Goal: Transaction & Acquisition: Register for event/course

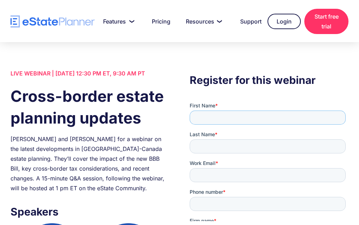
click at [213, 117] on input "First Name *" at bounding box center [267, 117] width 156 height 14
type input "*"
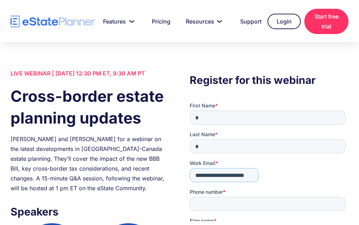
type input "**********"
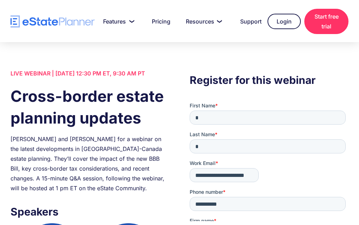
type input "*"
